Goal: Information Seeking & Learning: Check status

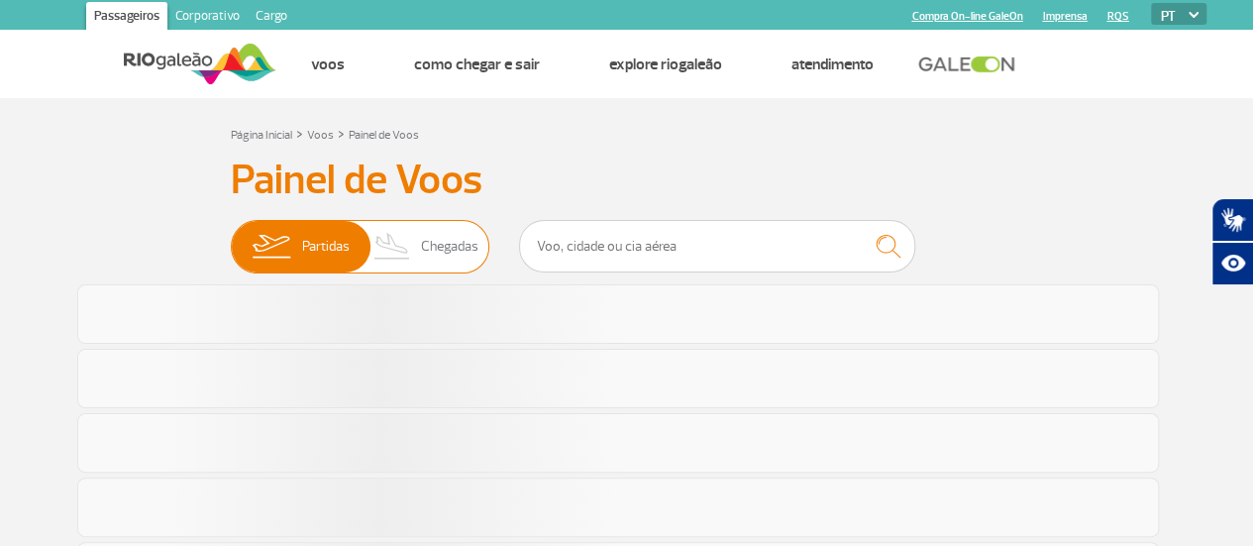
click at [442, 258] on span "Chegadas" at bounding box center [449, 247] width 57 height 52
click at [231, 237] on input "Partidas Chegadas" at bounding box center [231, 237] width 0 height 0
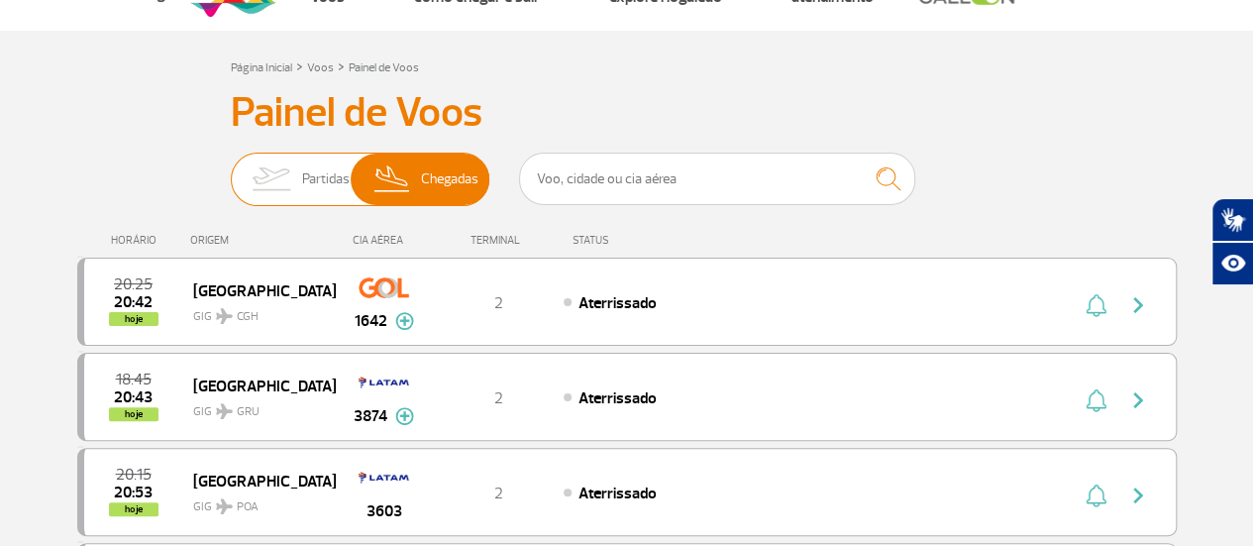
scroll to position [99, 0]
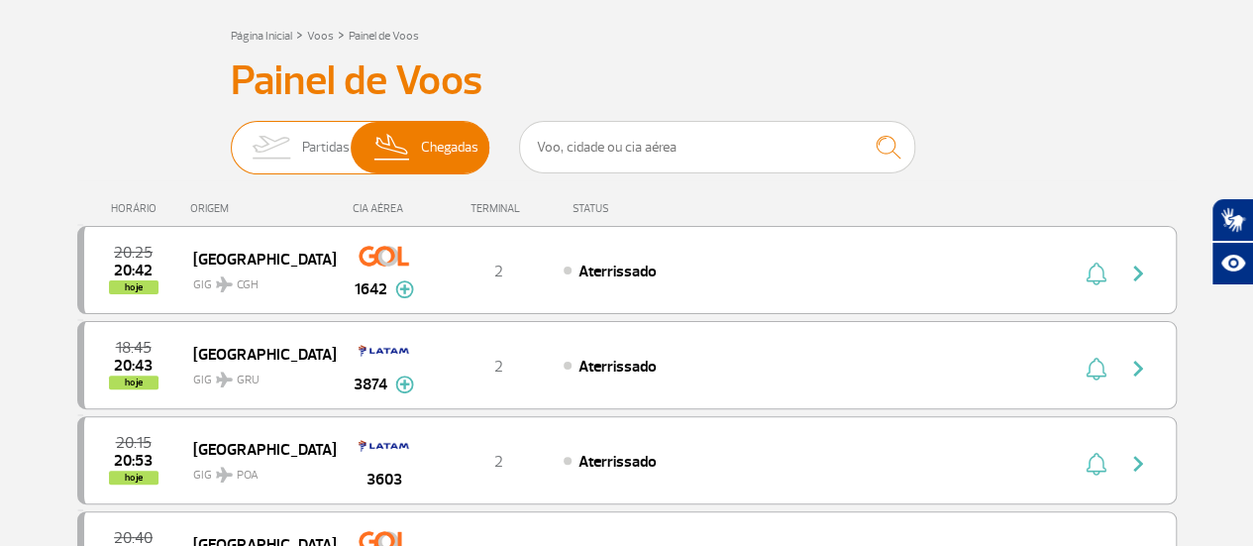
click at [341, 148] on span "Partidas" at bounding box center [326, 148] width 48 height 52
click at [231, 138] on input "Partidas Chegadas" at bounding box center [231, 138] width 0 height 0
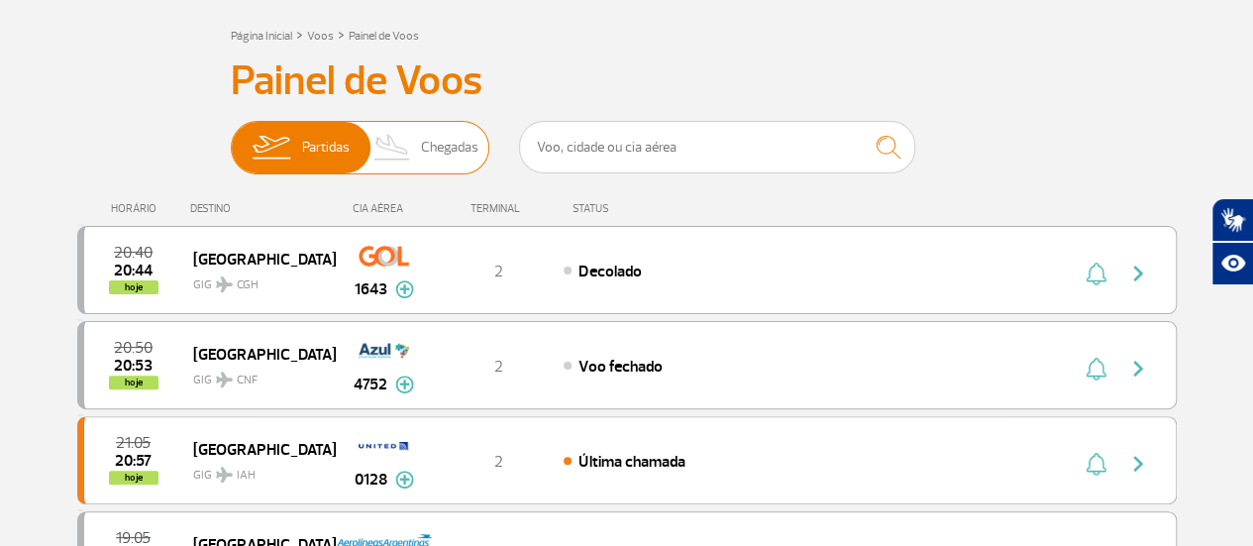
click at [414, 144] on img at bounding box center [392, 148] width 58 height 52
click at [231, 138] on input "Partidas Chegadas" at bounding box center [231, 138] width 0 height 0
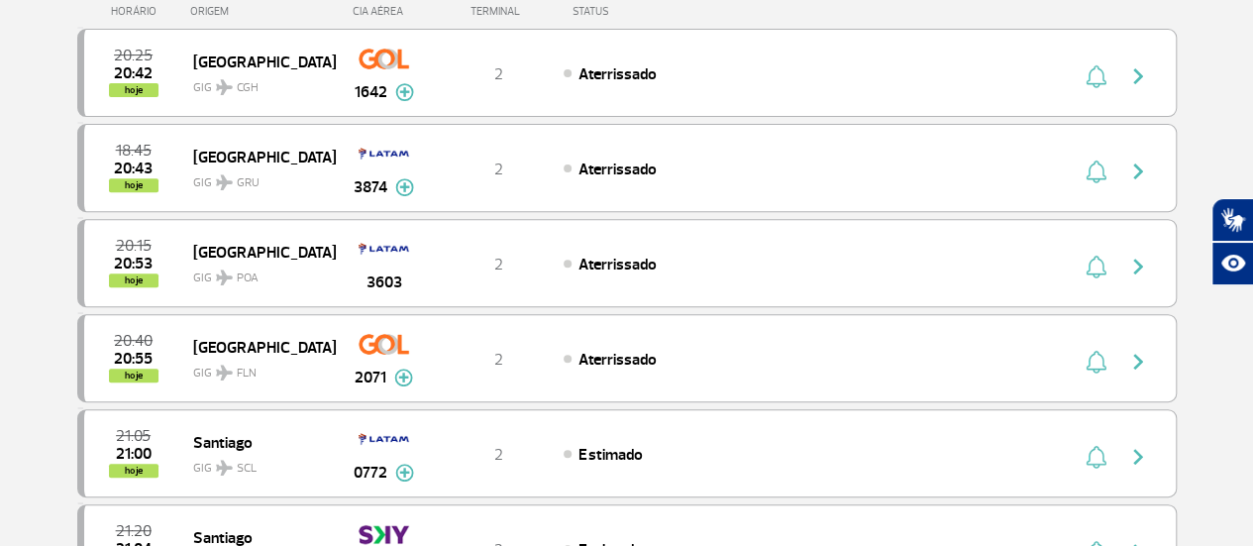
scroll to position [0, 0]
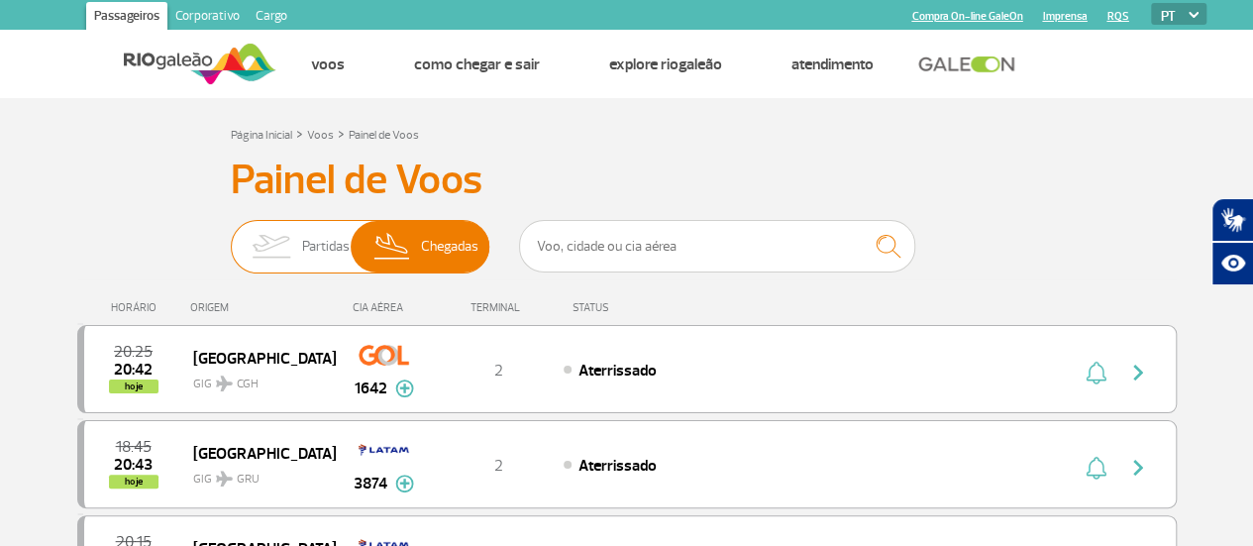
click at [316, 259] on span "Partidas" at bounding box center [326, 247] width 48 height 52
click at [231, 237] on input "Partidas Chegadas" at bounding box center [231, 237] width 0 height 0
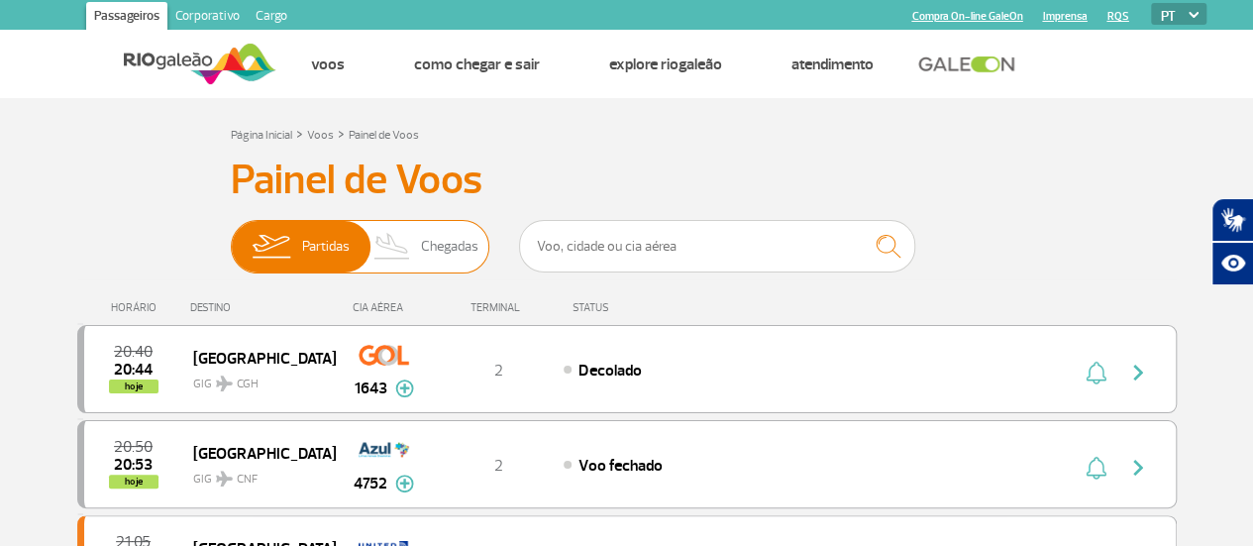
click at [408, 246] on img at bounding box center [392, 247] width 58 height 52
click at [231, 237] on input "Partidas Chegadas" at bounding box center [231, 237] width 0 height 0
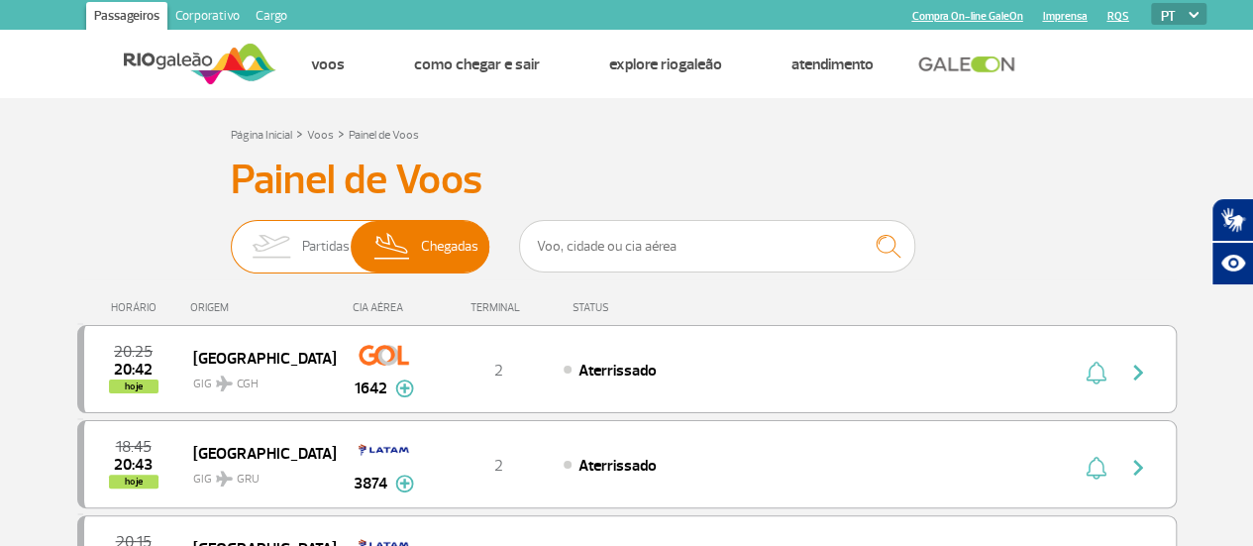
click at [303, 251] on span "Partidas" at bounding box center [326, 247] width 48 height 52
click at [231, 237] on input "Partidas Chegadas" at bounding box center [231, 237] width 0 height 0
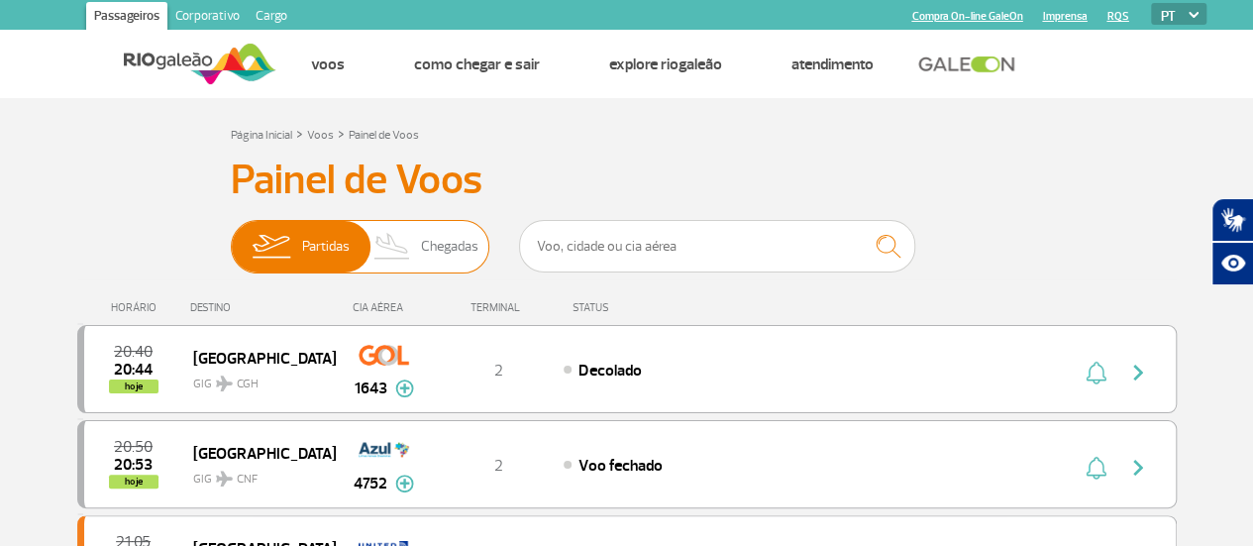
click at [456, 241] on span "Chegadas" at bounding box center [449, 247] width 57 height 52
click at [231, 237] on input "Partidas Chegadas" at bounding box center [231, 237] width 0 height 0
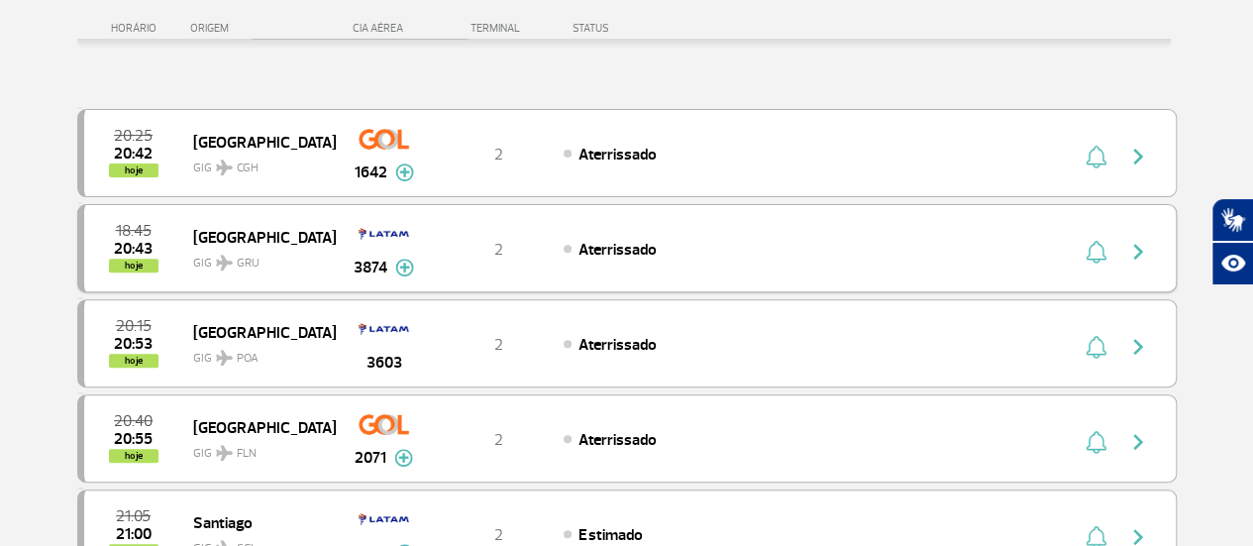
scroll to position [297, 0]
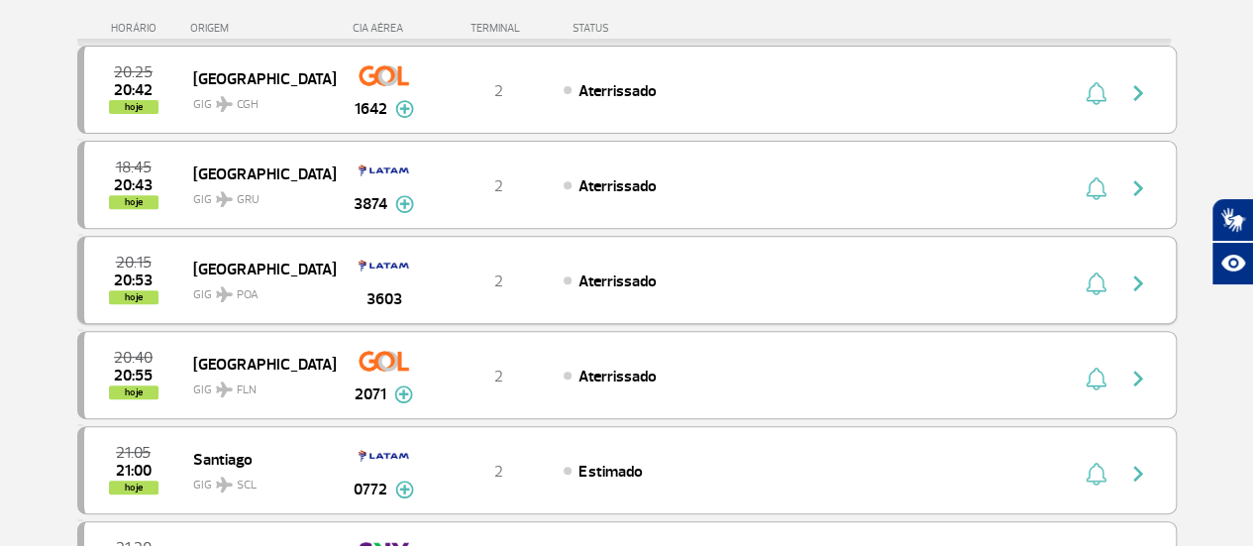
click at [345, 262] on div "3603" at bounding box center [384, 280] width 98 height 62
click at [279, 263] on span "[GEOGRAPHIC_DATA]" at bounding box center [256, 269] width 127 height 26
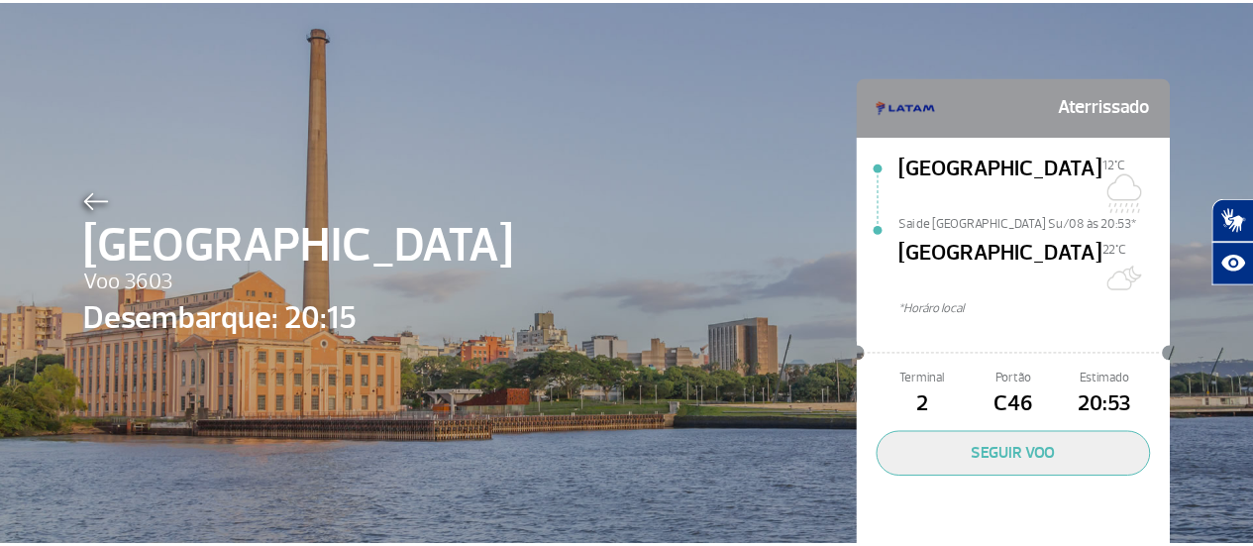
scroll to position [46, 0]
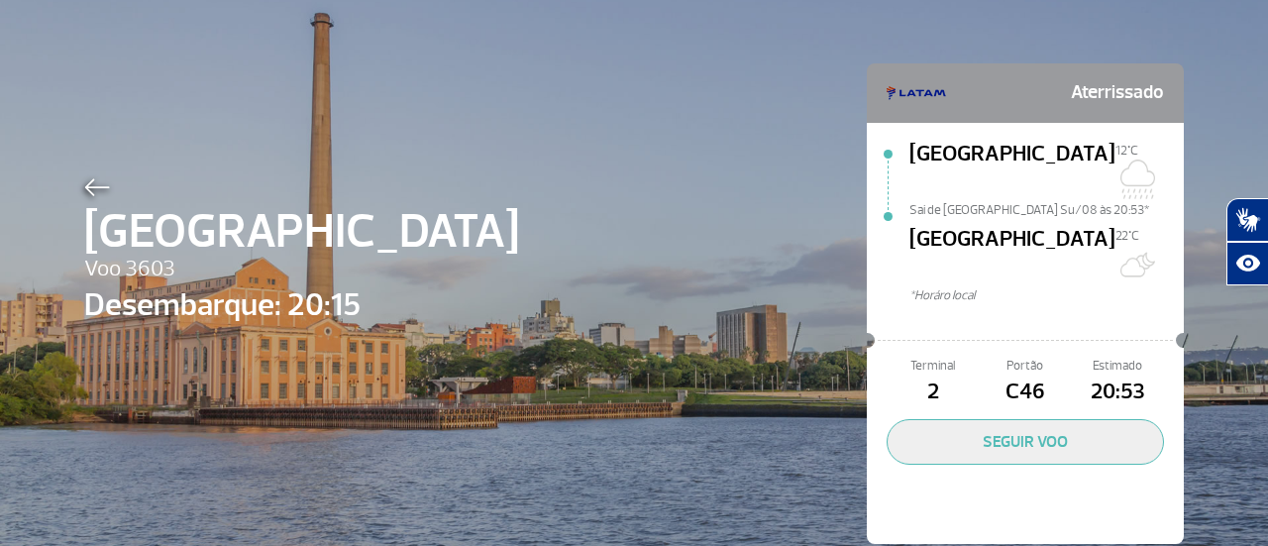
click at [84, 192] on img at bounding box center [97, 187] width 26 height 18
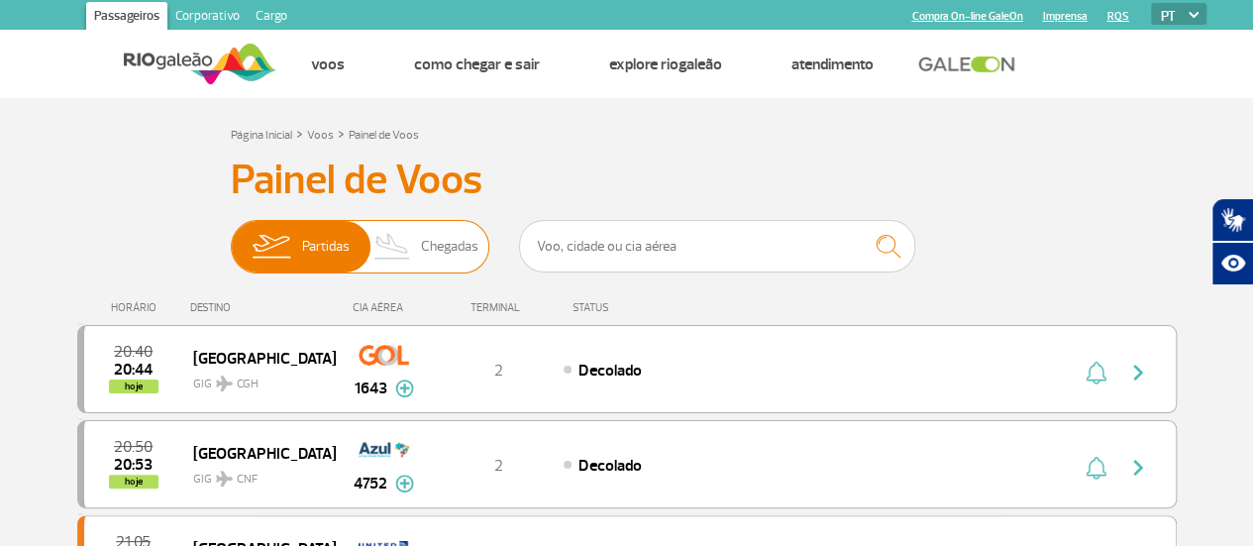
click at [470, 227] on span "Chegadas" at bounding box center [449, 247] width 57 height 52
click at [231, 237] on input "Partidas Chegadas" at bounding box center [231, 237] width 0 height 0
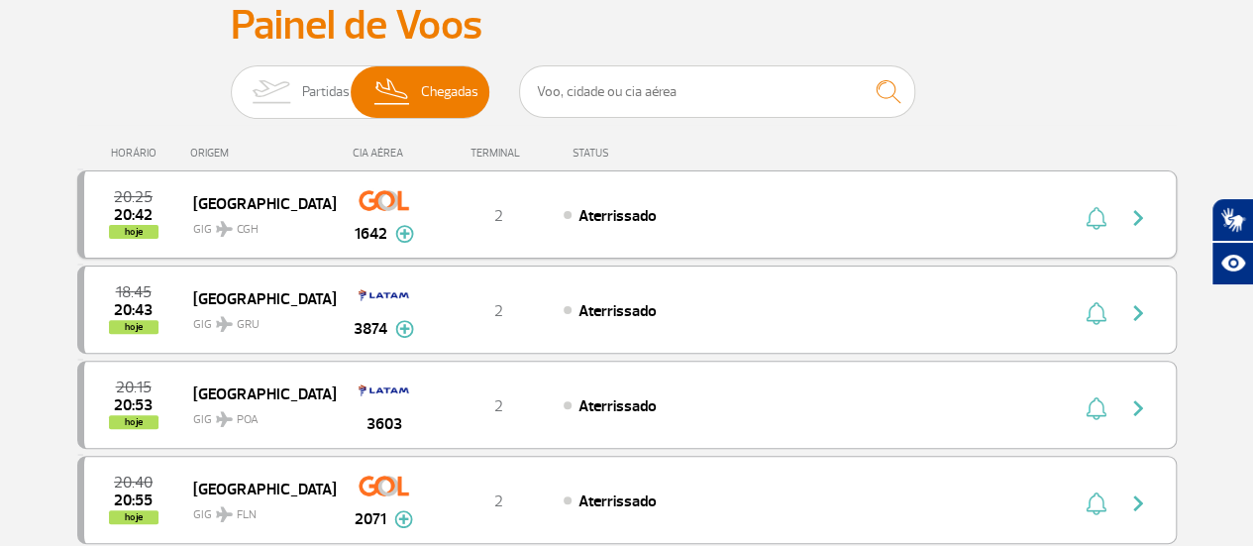
scroll to position [297, 0]
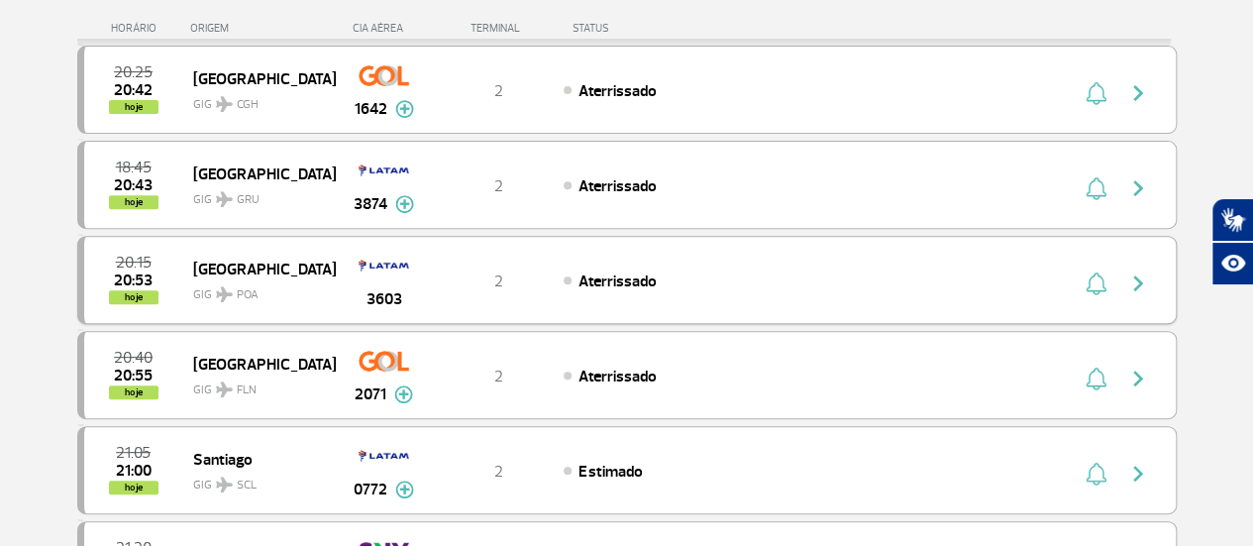
click at [374, 273] on img at bounding box center [384, 266] width 51 height 34
click at [1147, 280] on img "button" at bounding box center [1138, 283] width 24 height 24
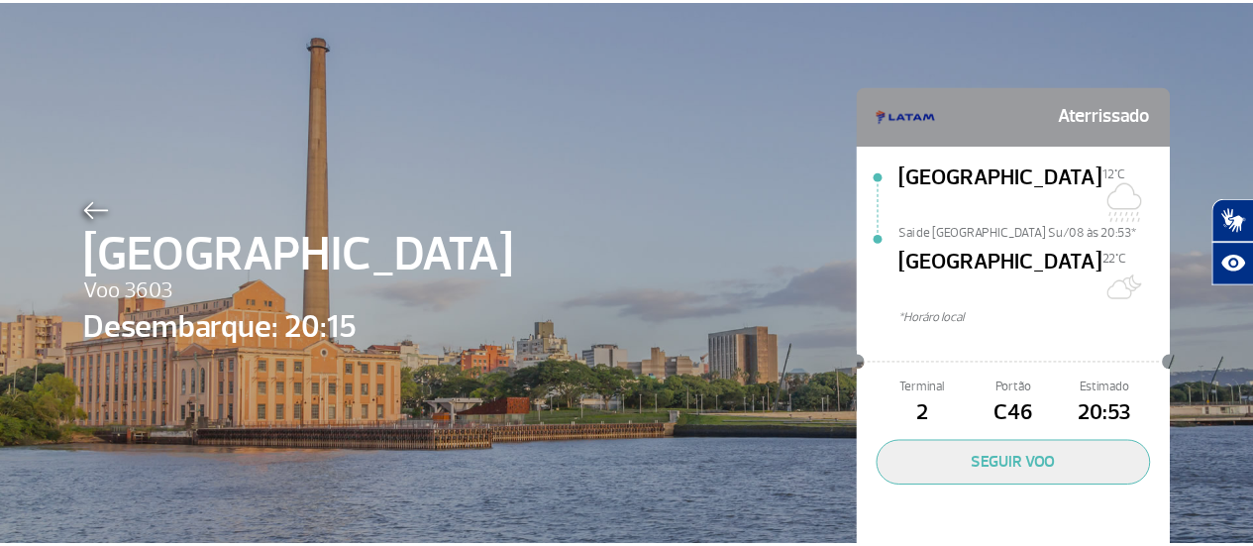
scroll to position [46, 0]
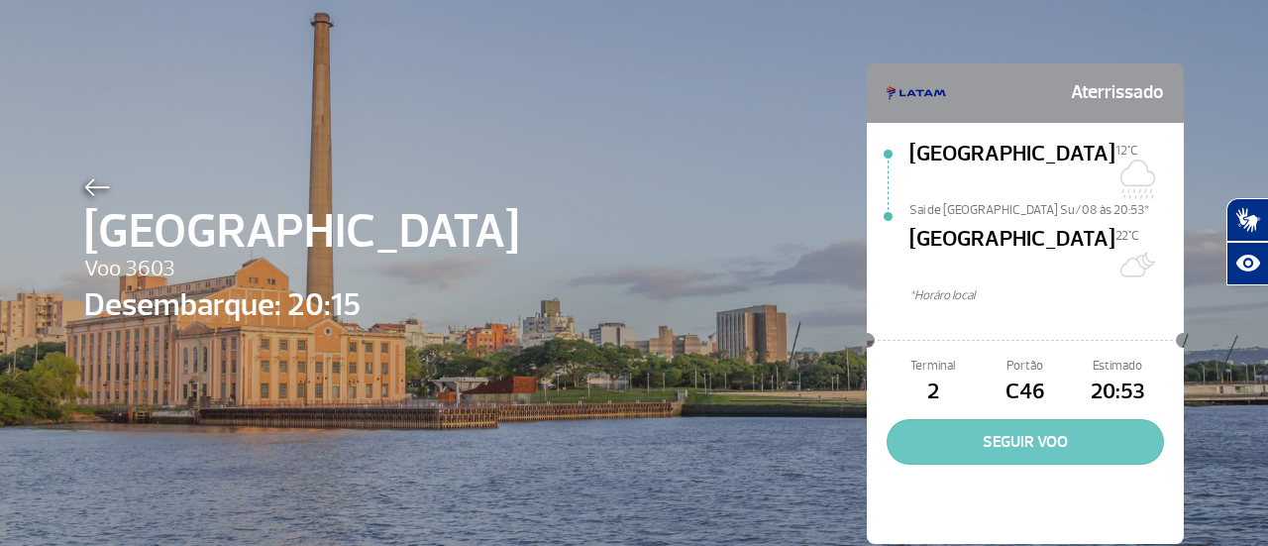
click at [1064, 419] on button "SEGUIR VOO" at bounding box center [1024, 442] width 277 height 46
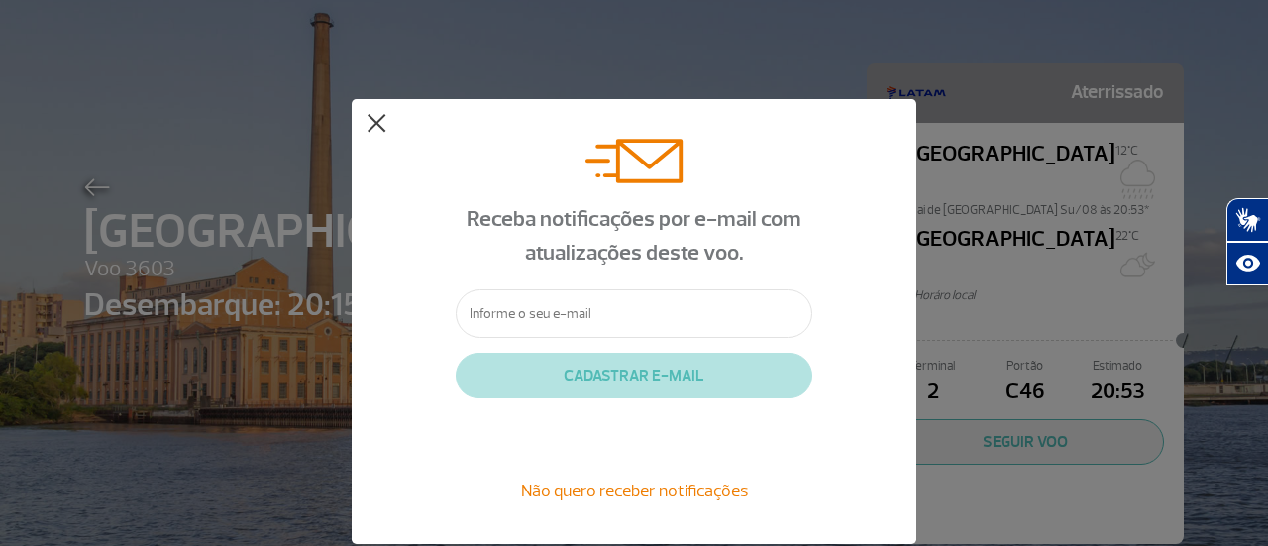
click at [380, 128] on button at bounding box center [376, 124] width 20 height 20
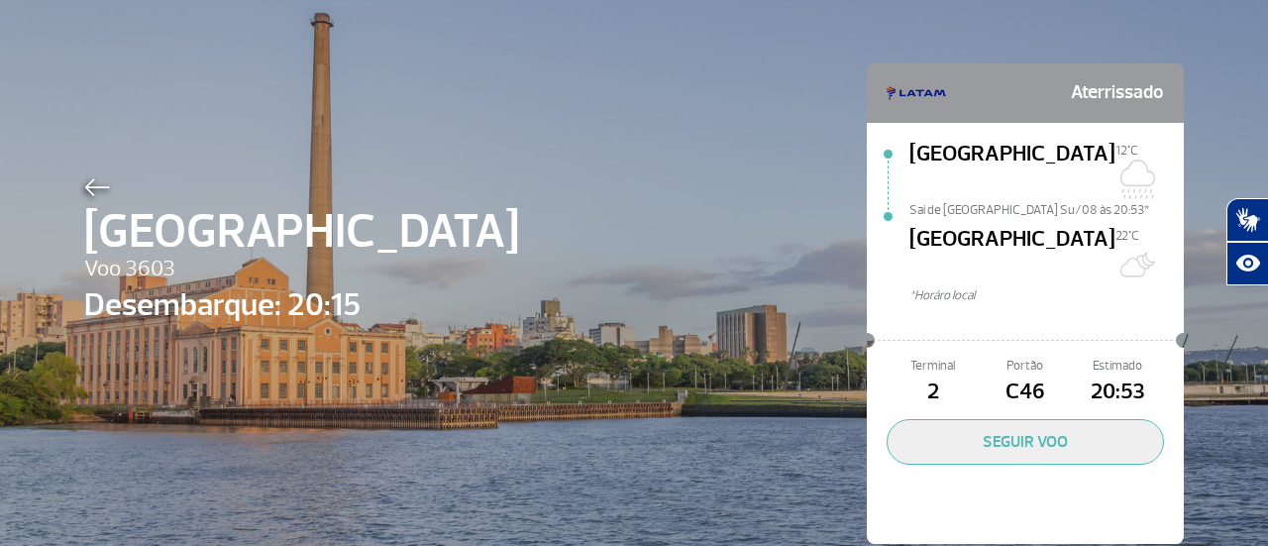
click at [75, 189] on div "Porto Alegre Voo 3603 Desembarque: 20:15 Aterrissado [GEOGRAPHIC_DATA] 12°C Sai…" at bounding box center [633, 273] width 1129 height 639
click at [84, 181] on img at bounding box center [97, 187] width 26 height 18
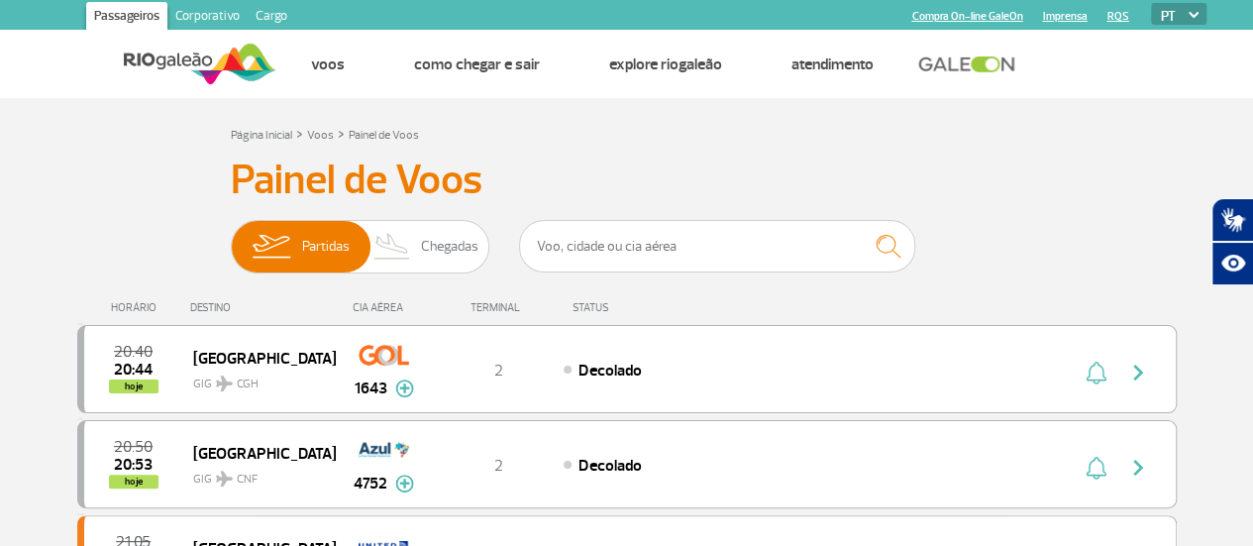
scroll to position [198, 0]
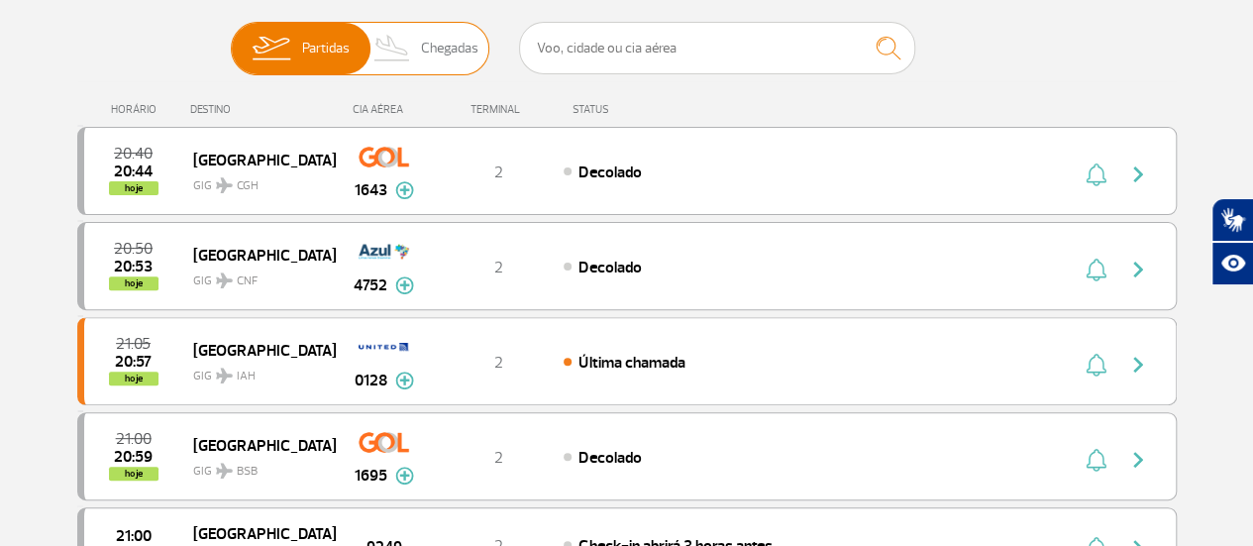
click at [412, 34] on img at bounding box center [392, 49] width 58 height 52
click at [231, 39] on input "Partidas Chegadas" at bounding box center [231, 39] width 0 height 0
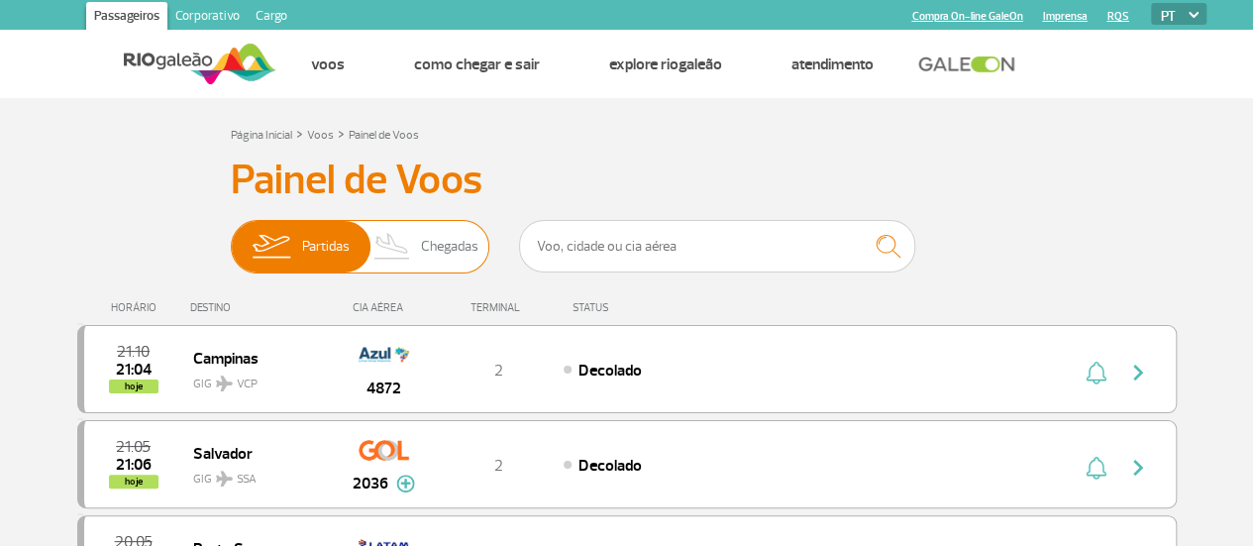
click at [458, 242] on span "Chegadas" at bounding box center [449, 247] width 57 height 52
click at [231, 237] on input "Partidas Chegadas" at bounding box center [231, 237] width 0 height 0
